Goal: Check status

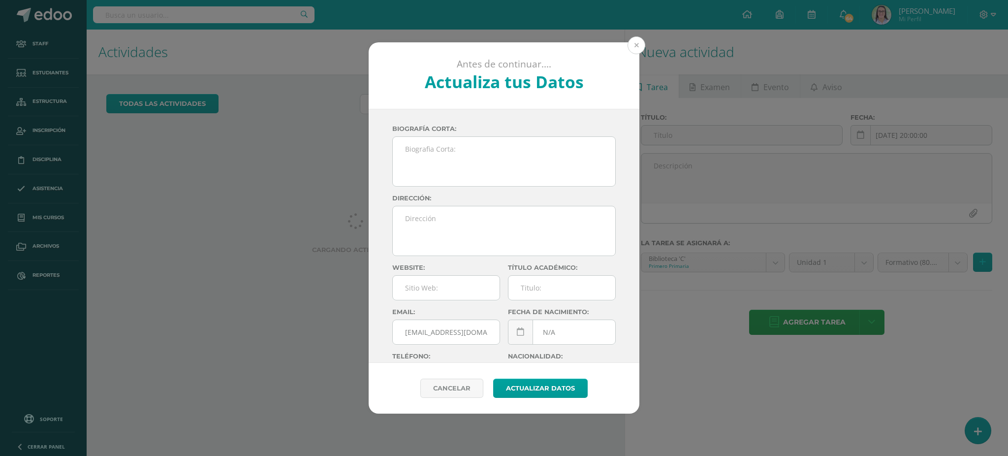
click at [634, 50] on button at bounding box center [637, 45] width 18 height 18
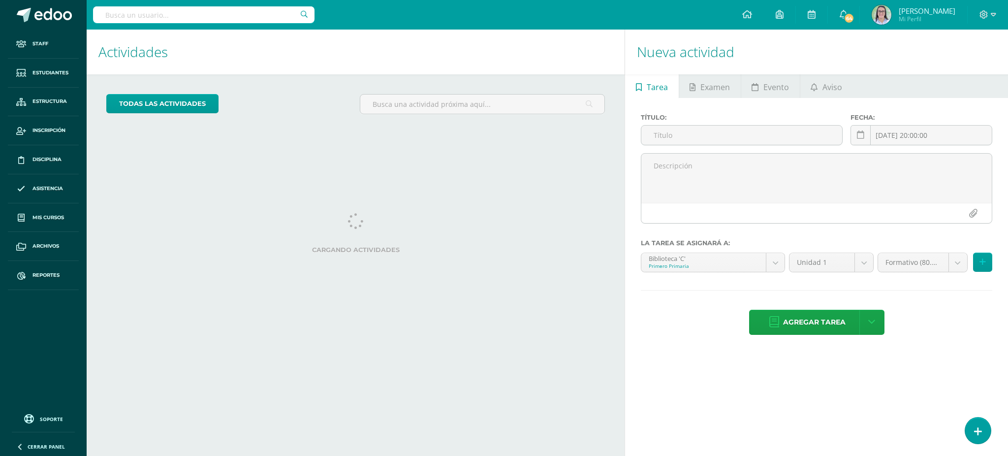
click at [257, 22] on input "text" at bounding box center [204, 14] width 222 height 17
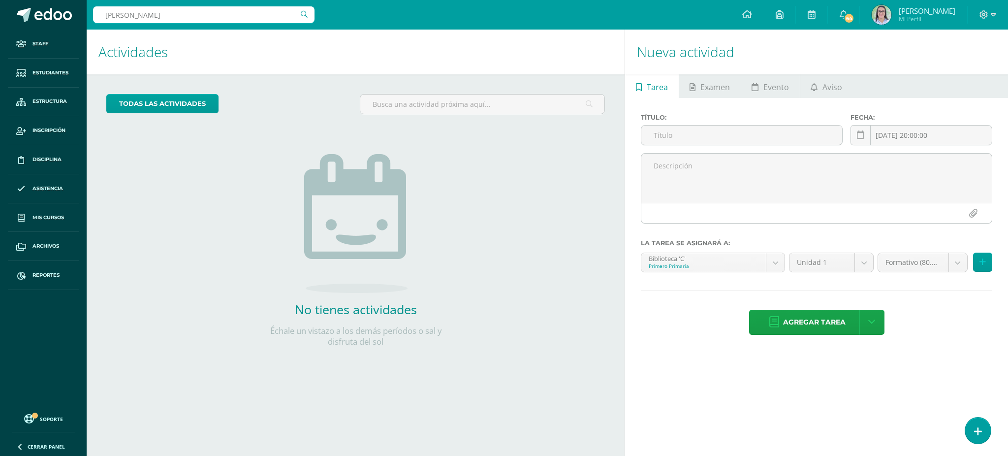
type input "[PERSON_NAME]"
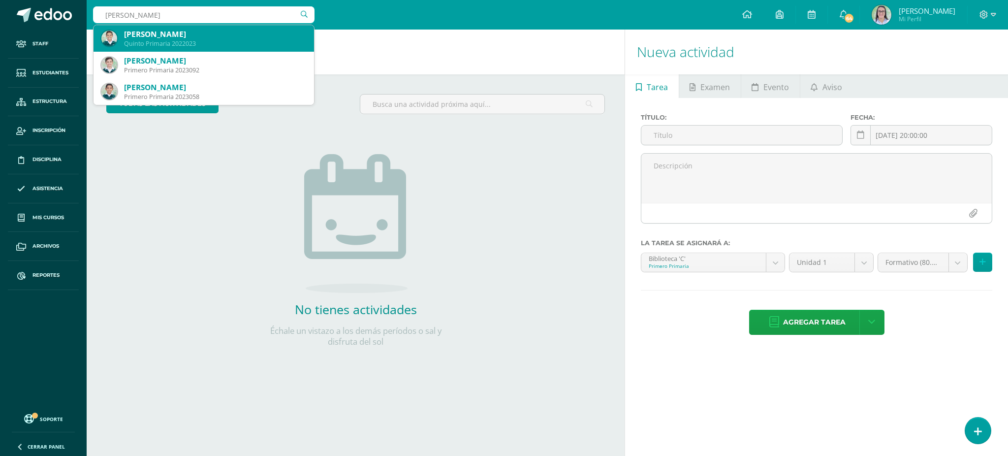
click at [239, 39] on div "Quinto Primaria 2022023" at bounding box center [215, 43] width 182 height 8
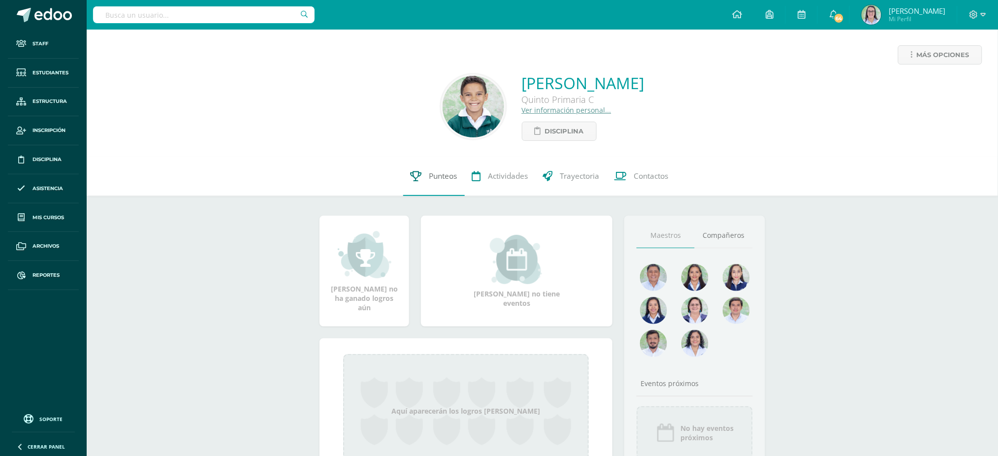
click at [416, 174] on icon at bounding box center [416, 176] width 11 height 10
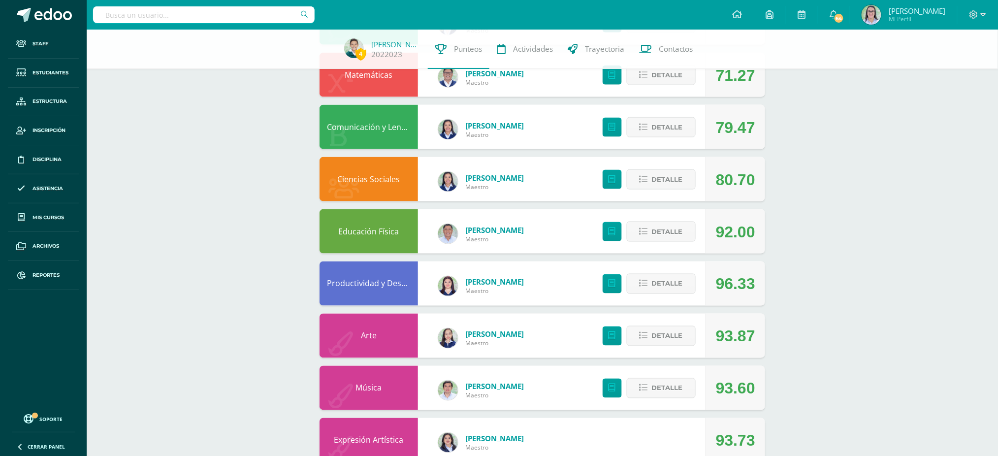
scroll to position [442, 0]
